Goal: Task Accomplishment & Management: Manage account settings

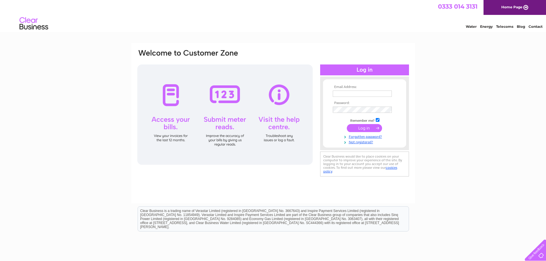
type input "[PERSON_NAME][EMAIL_ADDRESS][DOMAIN_NAME]"
click at [360, 128] on input "submit" at bounding box center [364, 128] width 35 height 8
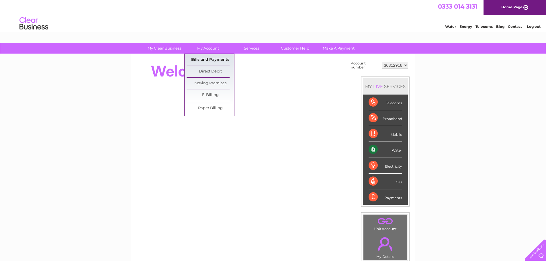
click at [206, 61] on link "Bills and Payments" at bounding box center [210, 59] width 47 height 11
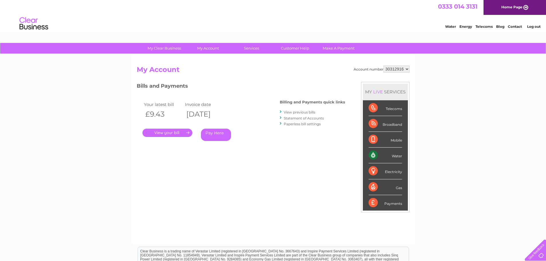
click at [177, 132] on link "." at bounding box center [168, 133] width 50 height 8
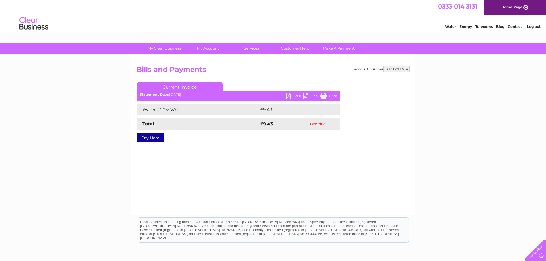
click at [296, 96] on link "PDF" at bounding box center [294, 97] width 17 height 8
